Goal: Information Seeking & Learning: Learn about a topic

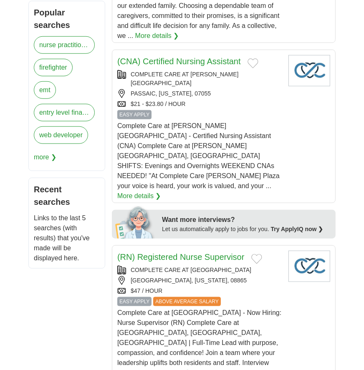
scroll to position [556, 0]
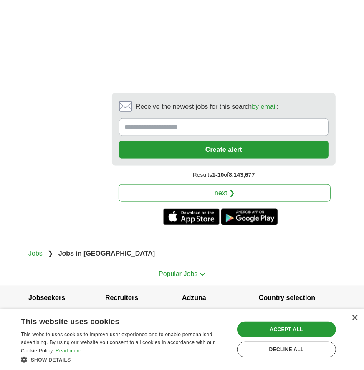
scroll to position [2272, 0]
